Goal: Task Accomplishment & Management: Manage account settings

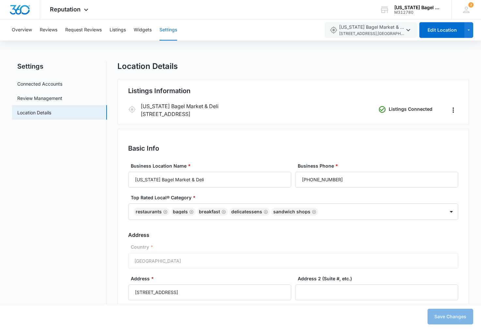
select select "[US_STATE]"
select select "2024"
click at [23, 31] on button "Overview" at bounding box center [22, 30] width 20 height 21
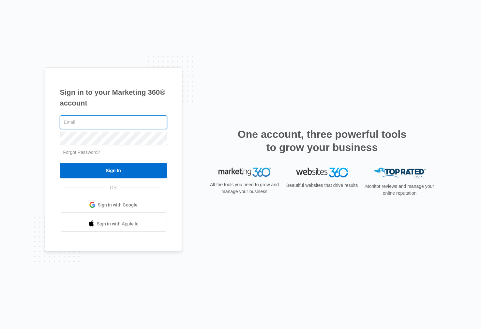
type input "[EMAIL_ADDRESS][DOMAIN_NAME]"
